Goal: Navigation & Orientation: Find specific page/section

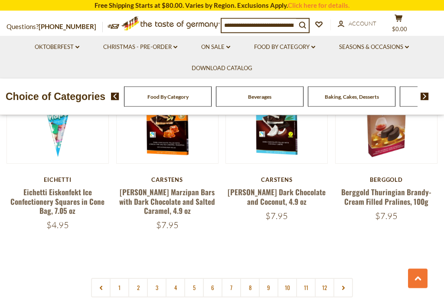
scroll to position [1833, 0]
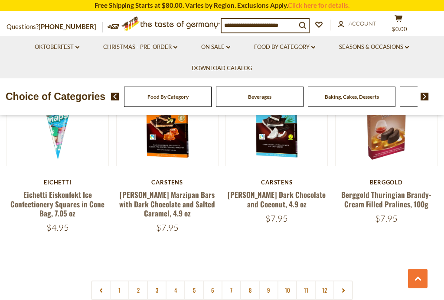
click at [347, 281] on link at bounding box center [342, 290] width 19 height 19
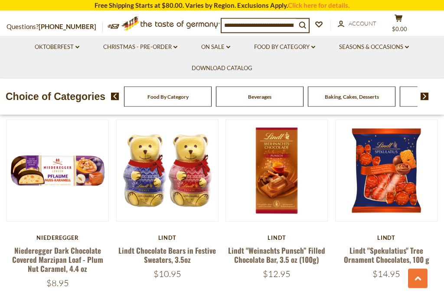
scroll to position [1183, 0]
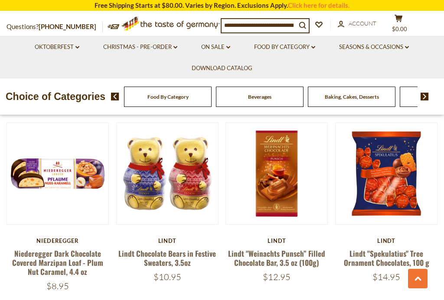
click at [395, 53] on button "Quick View" at bounding box center [386, 42] width 58 height 19
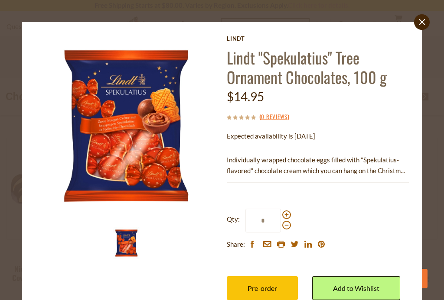
scroll to position [1170, 0]
click at [149, 165] on img at bounding box center [126, 126] width 182 height 182
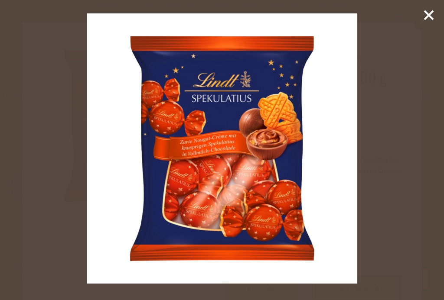
click at [429, 16] on line at bounding box center [428, 15] width 9 height 9
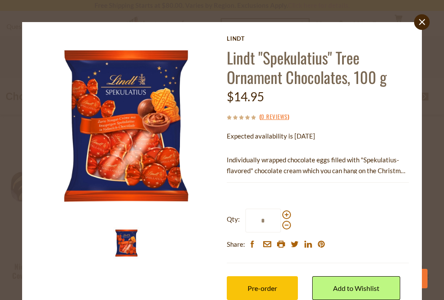
click at [423, 23] on icon at bounding box center [421, 22] width 6 height 6
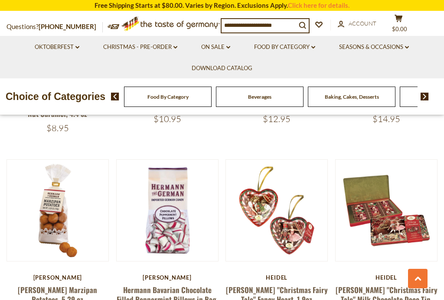
scroll to position [1342, 0]
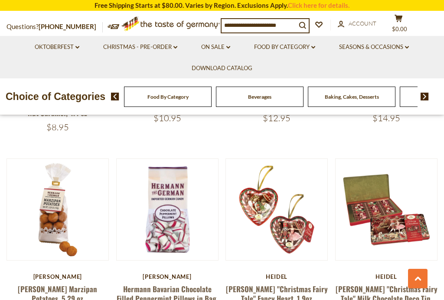
click at [383, 89] on button "Quick View" at bounding box center [386, 78] width 58 height 19
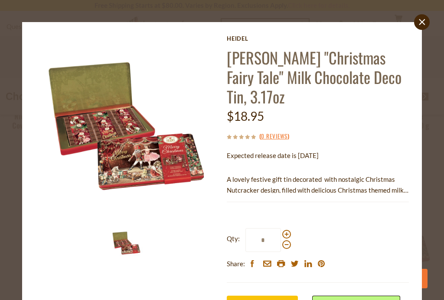
scroll to position [1320, 0]
click at [109, 124] on img at bounding box center [126, 126] width 182 height 182
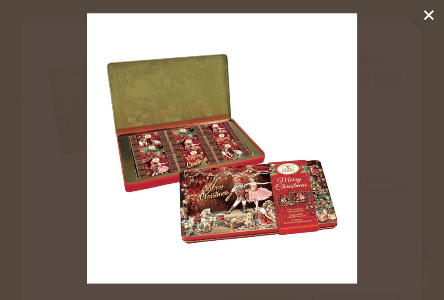
click at [219, 159] on img at bounding box center [222, 148] width 270 height 270
click at [422, 13] on icon at bounding box center [428, 15] width 13 height 13
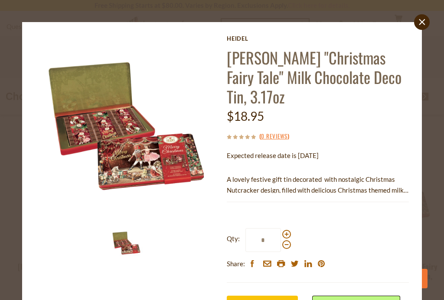
scroll to position [0, 0]
click at [421, 29] on link "close" at bounding box center [422, 22] width 16 height 16
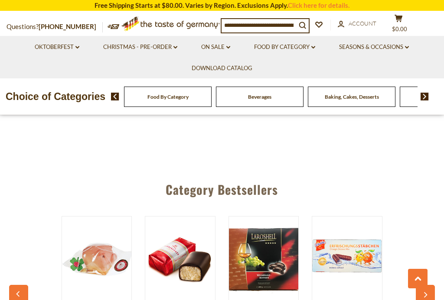
click at [165, 45] on link "Christmas - PRE-ORDER dropdown_arrow" at bounding box center [140, 47] width 74 height 10
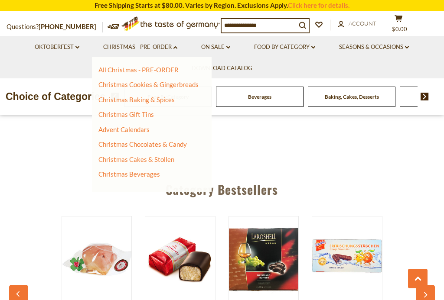
click at [399, 38] on li "Seasons & Occasions dropdown_arrow All Seasons & Occasions Recipes Game Day [DA…" at bounding box center [373, 46] width 92 height 21
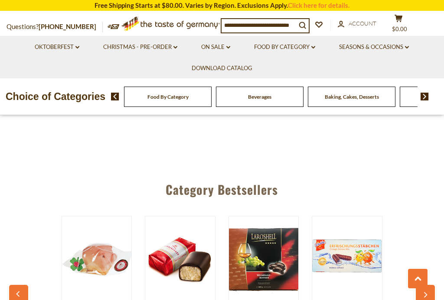
click at [380, 48] on link "Seasons & Occasions dropdown_arrow" at bounding box center [374, 47] width 70 height 10
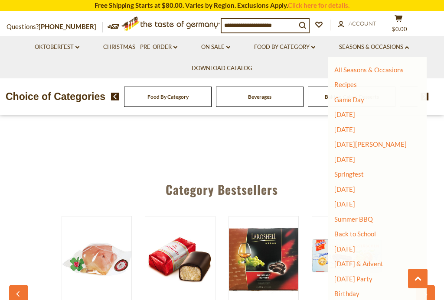
scroll to position [1, 0]
click at [383, 259] on link "[DATE] & Advent" at bounding box center [358, 263] width 49 height 8
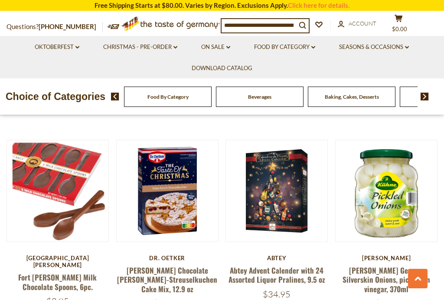
scroll to position [1800, 0]
